Goal: Task Accomplishment & Management: Use online tool/utility

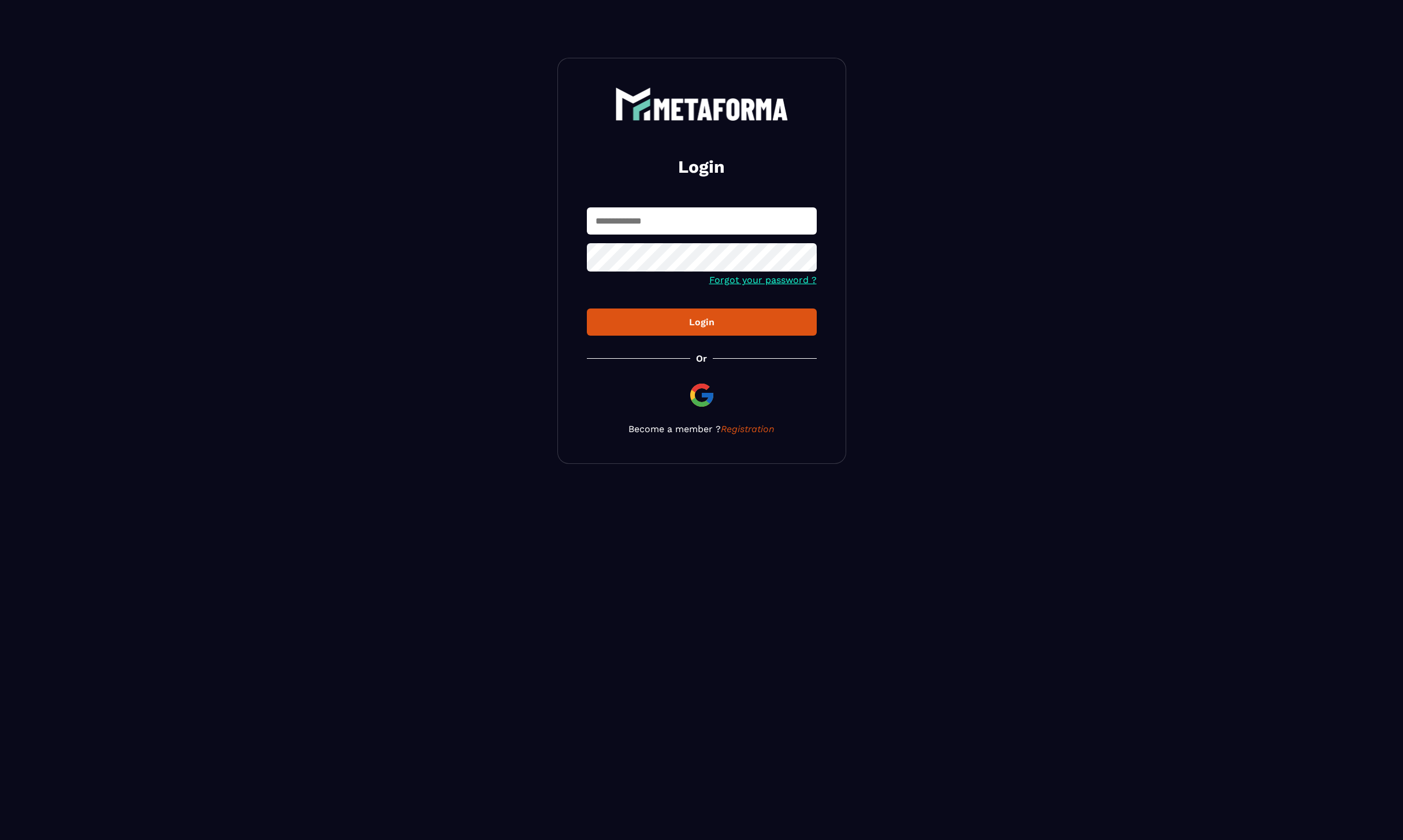
click at [704, 219] on input "text" at bounding box center [702, 220] width 230 height 27
click at [626, 213] on input "text" at bounding box center [702, 220] width 230 height 27
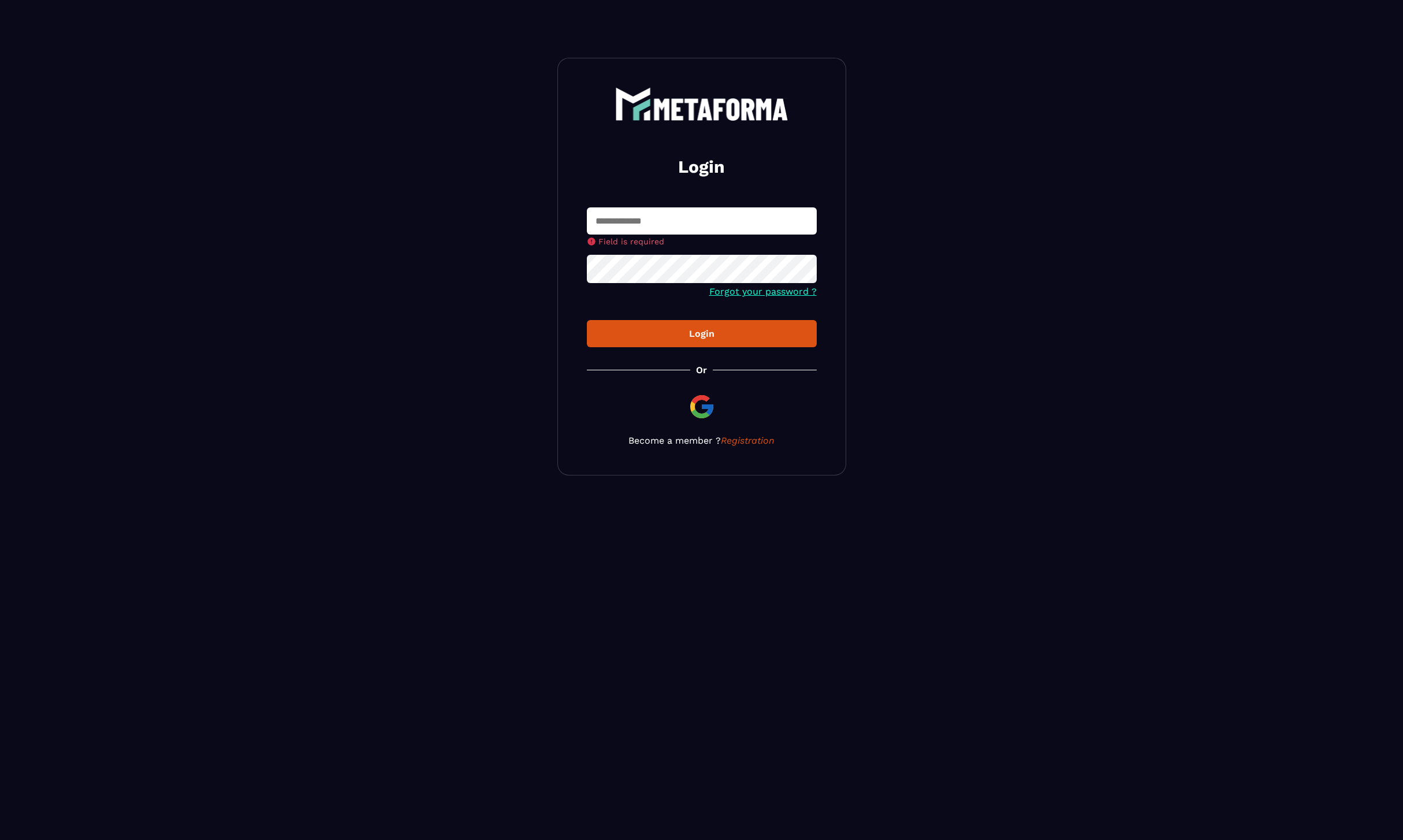
type input "**********"
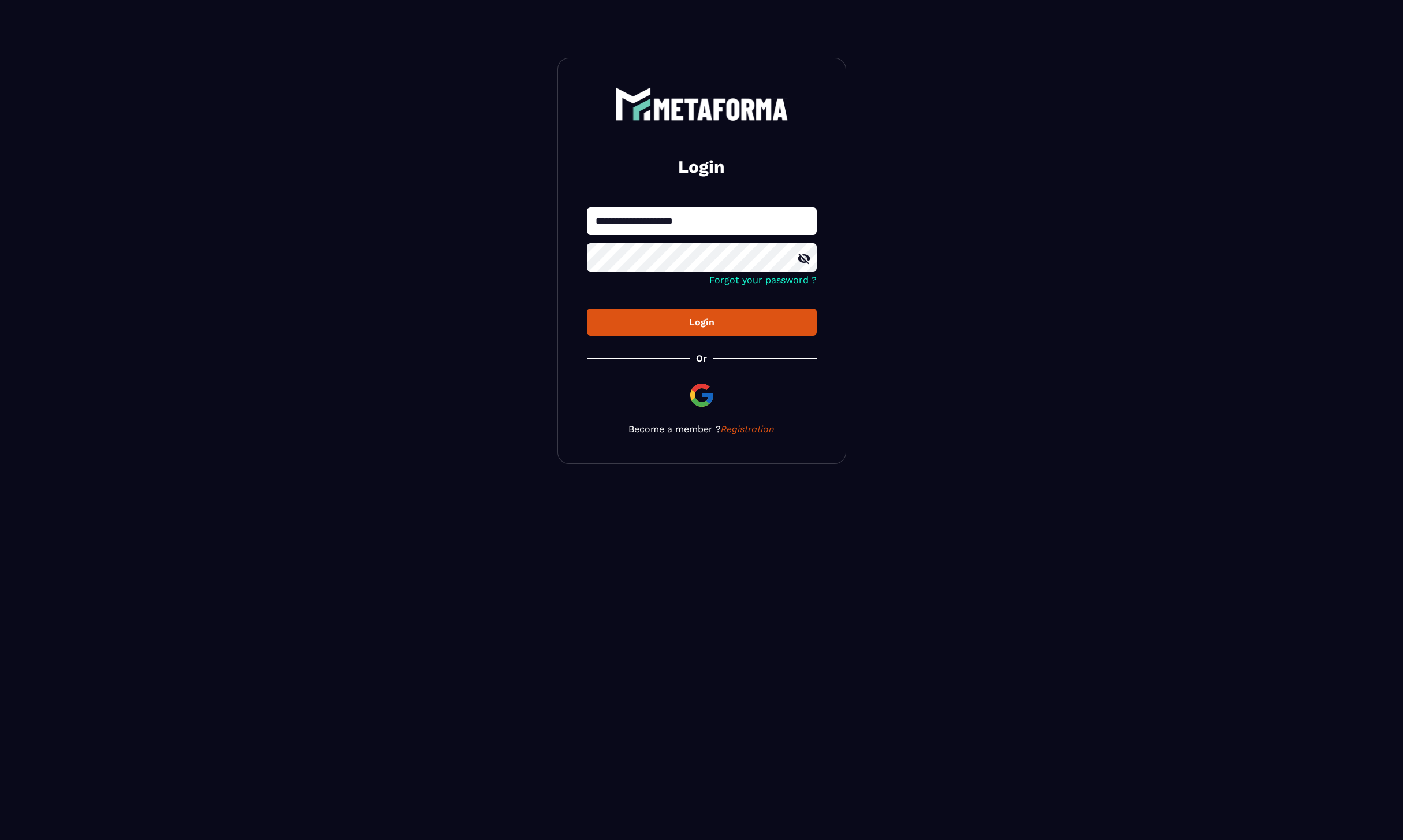
click at [679, 329] on button "Login" at bounding box center [702, 321] width 230 height 27
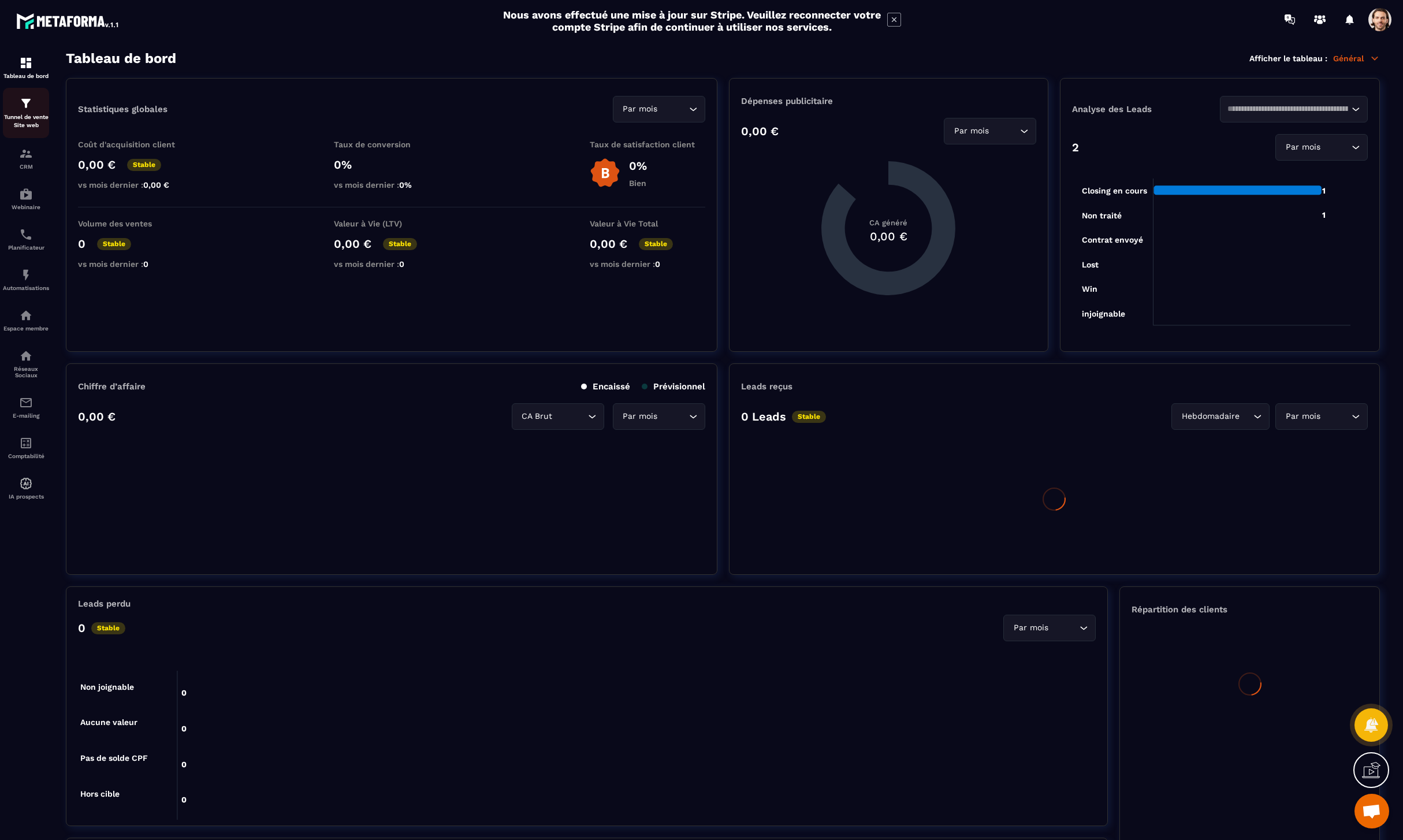
click at [26, 111] on div "Tunnel de vente Site web" at bounding box center [26, 113] width 46 height 33
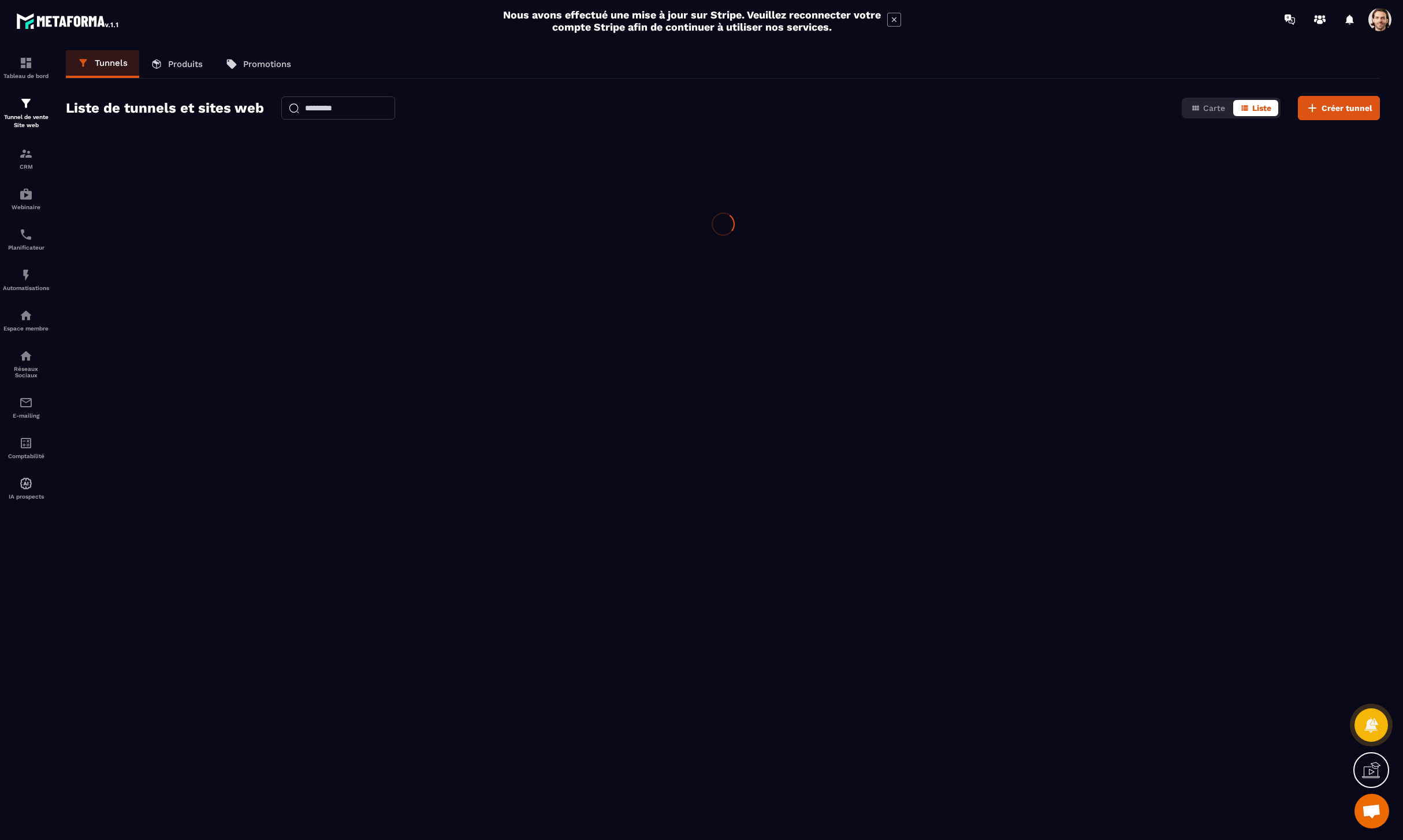
click at [29, 123] on p "Tunnel de vente Site web" at bounding box center [26, 122] width 46 height 17
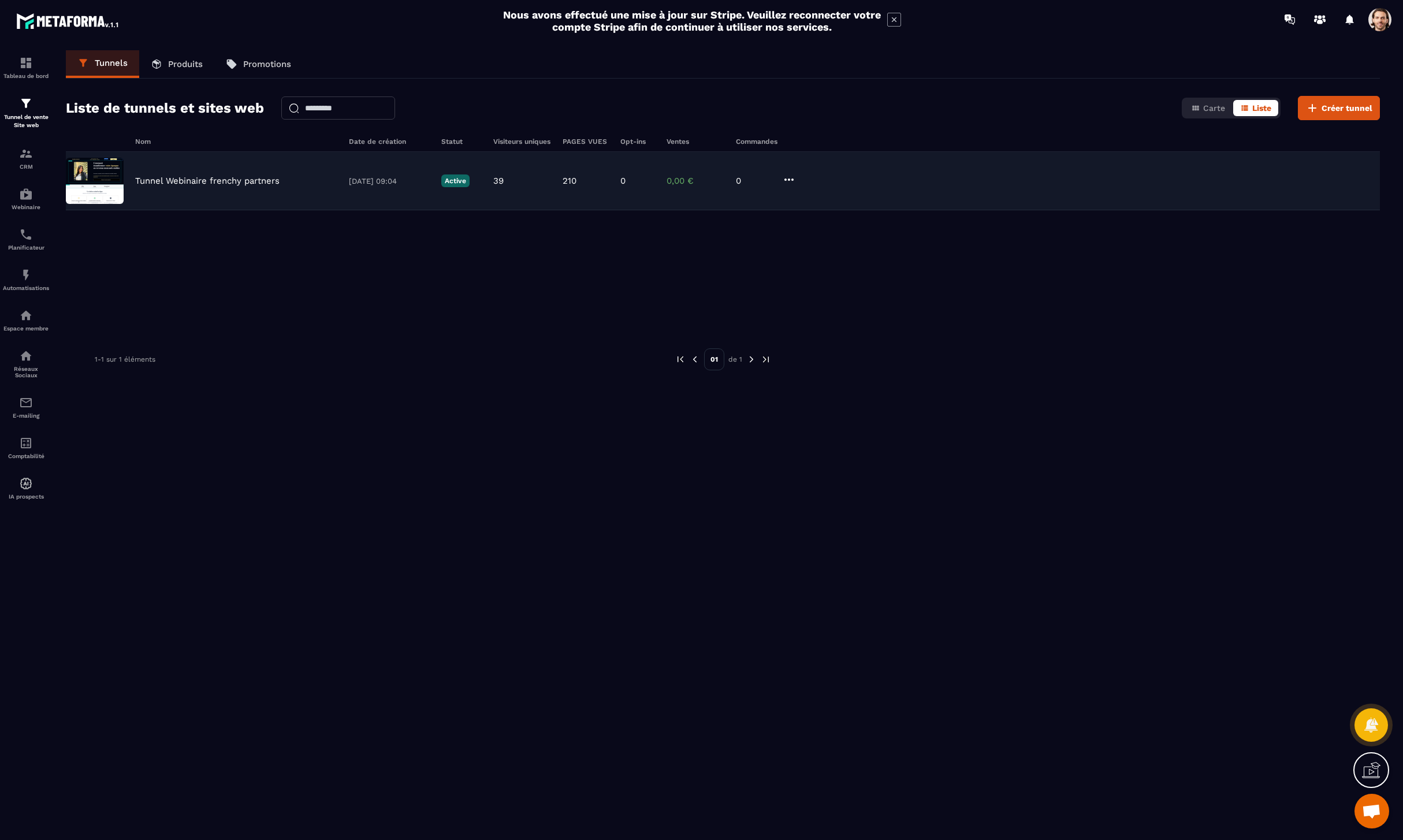
click at [102, 170] on img at bounding box center [94, 181] width 58 height 46
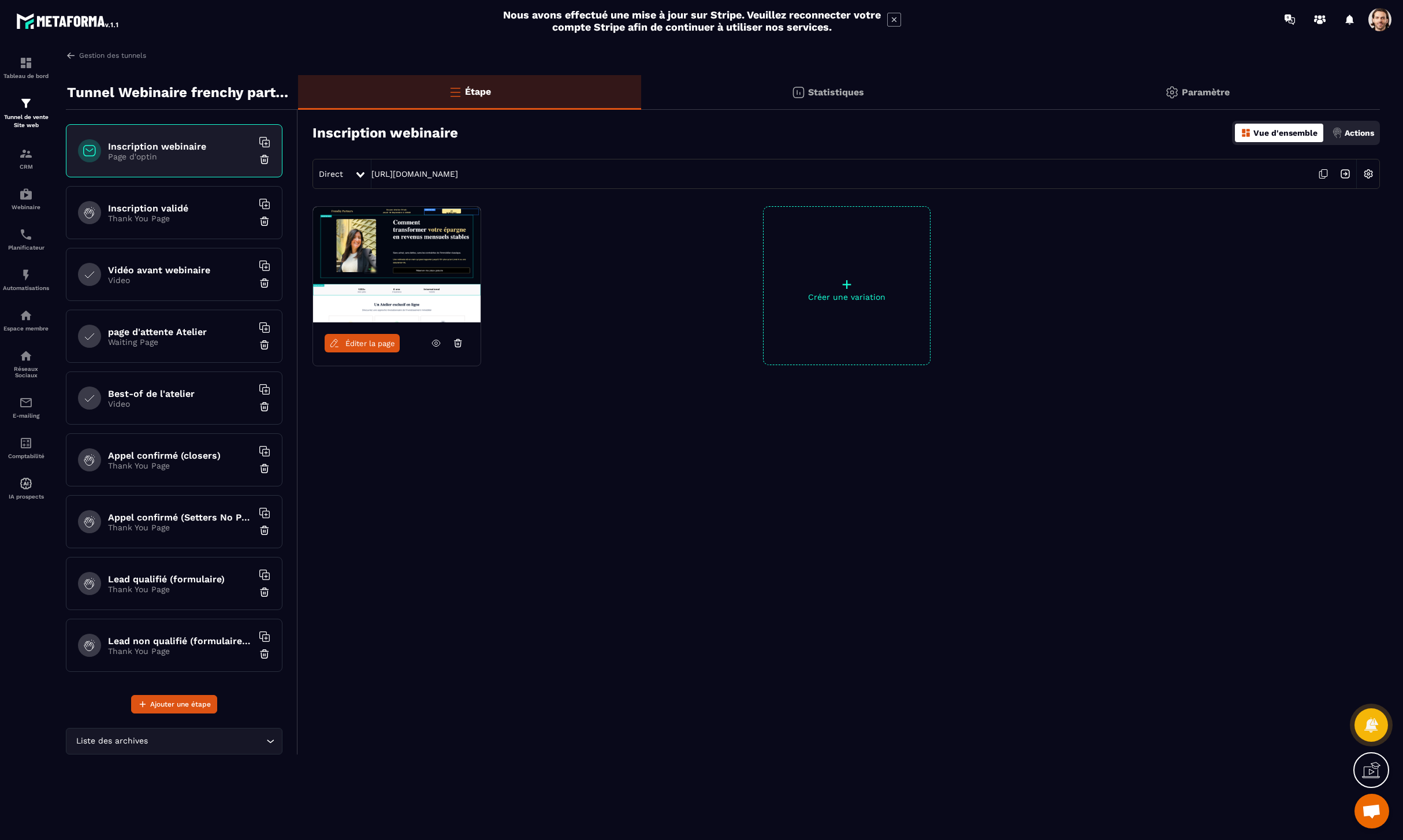
click at [383, 342] on span "Éditer la page" at bounding box center [370, 343] width 50 height 8
